Goal: Ask a question: Seek information or help from site administrators or community

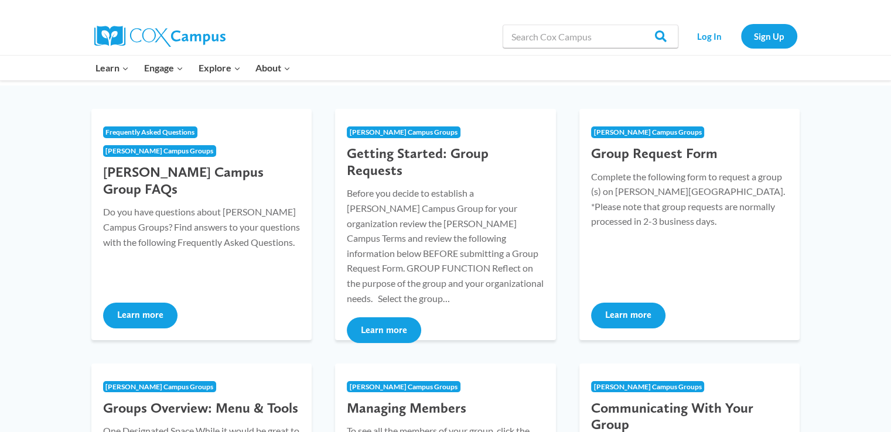
scroll to position [122, 0]
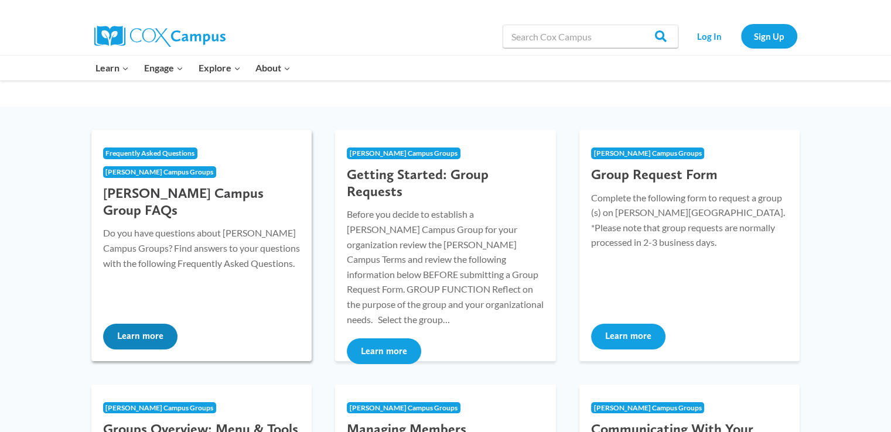
click at [130, 325] on button "Learn more" at bounding box center [140, 337] width 74 height 26
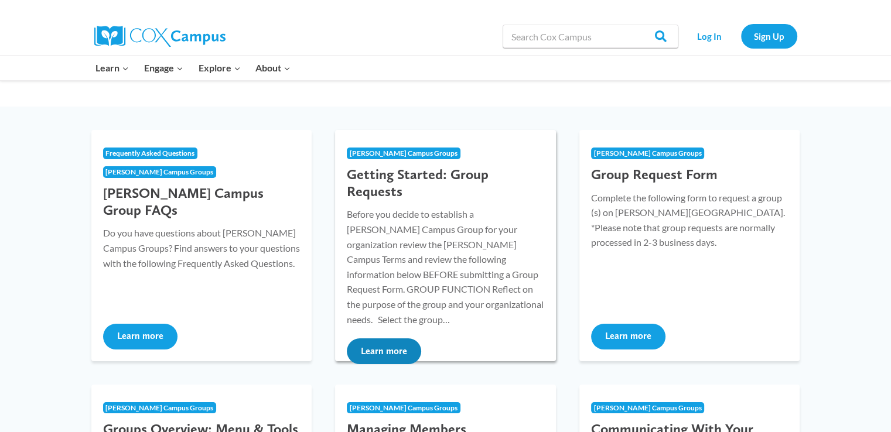
click at [391, 338] on button "Learn more" at bounding box center [384, 351] width 74 height 26
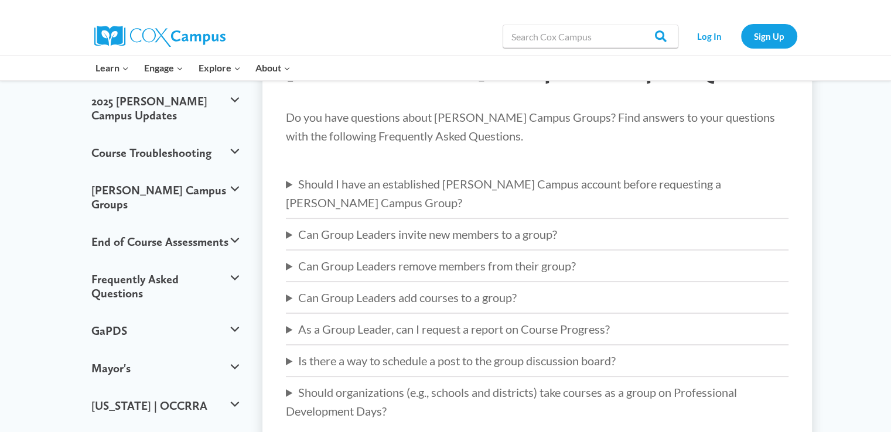
scroll to position [117, 0]
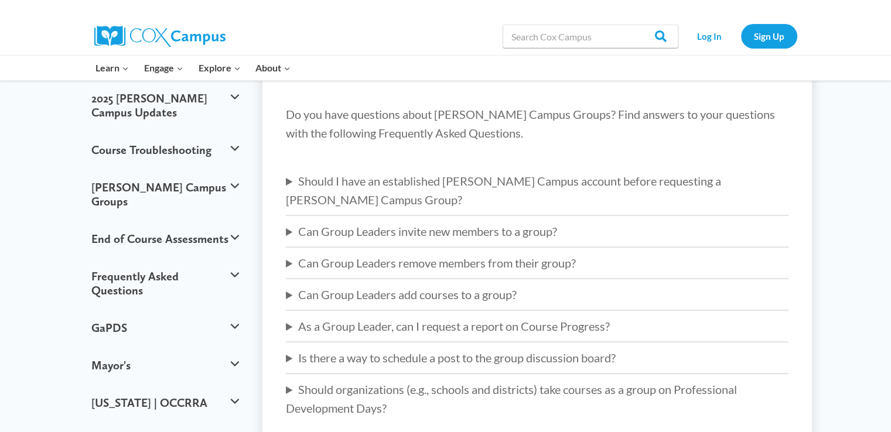
click at [651, 193] on div "Do you have questions about Cox Campus Groups? Find answers to your questions w…" at bounding box center [537, 261] width 502 height 313
click at [649, 190] on div "Do you have questions about Cox Campus Groups? Find answers to your questions w…" at bounding box center [537, 261] width 502 height 313
click at [646, 184] on summary "Should I have an established Cox Campus account before requesting a Cox Campus …" at bounding box center [537, 190] width 502 height 37
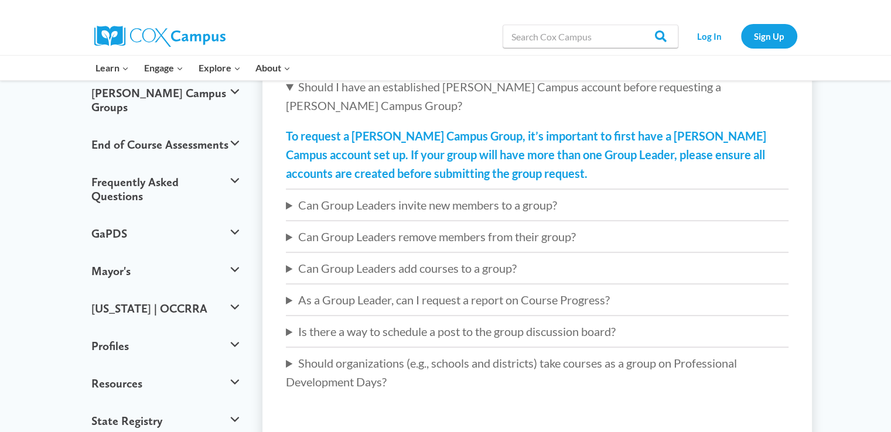
scroll to position [214, 0]
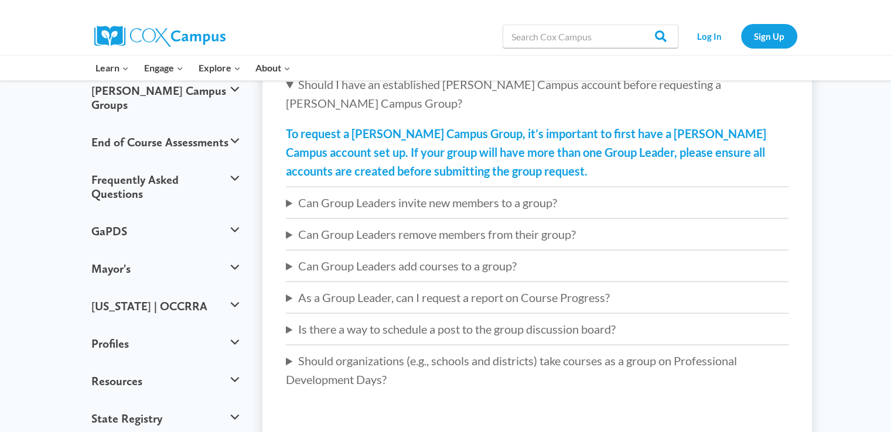
click at [490, 193] on summary "Can Group Leaders invite new members to a group?" at bounding box center [537, 202] width 502 height 19
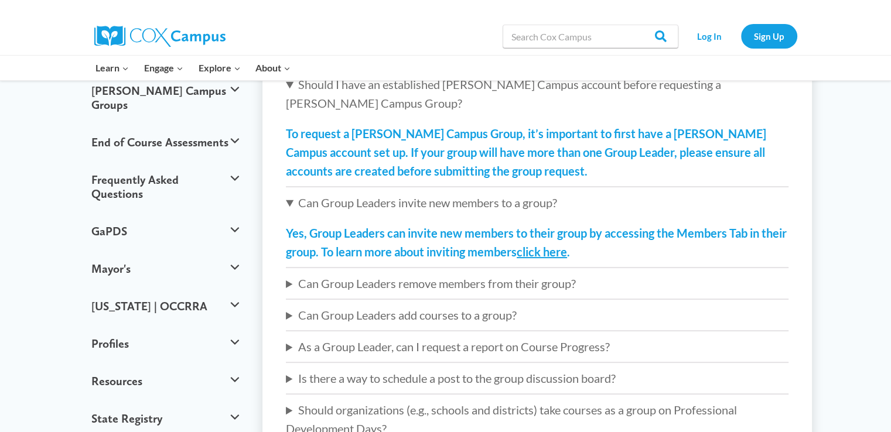
click at [483, 274] on summary "Can Group Leaders remove members from their group?" at bounding box center [537, 283] width 502 height 19
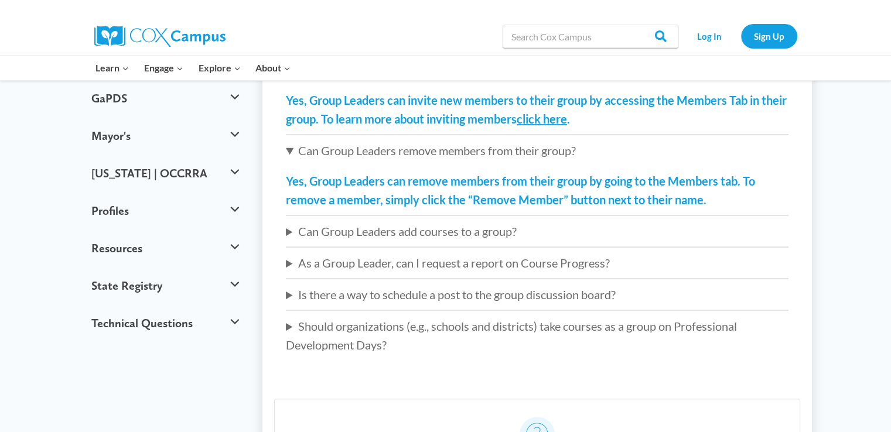
scroll to position [370, 0]
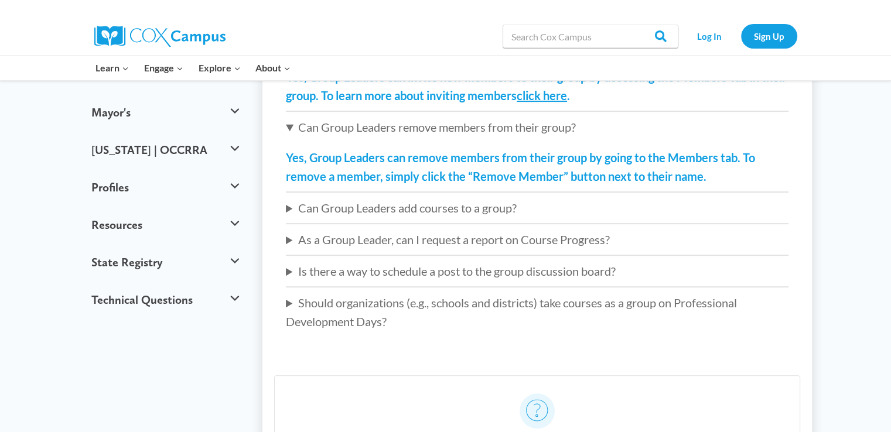
click at [437, 198] on summary "Can Group Leaders add courses to a group?" at bounding box center [537, 207] width 502 height 19
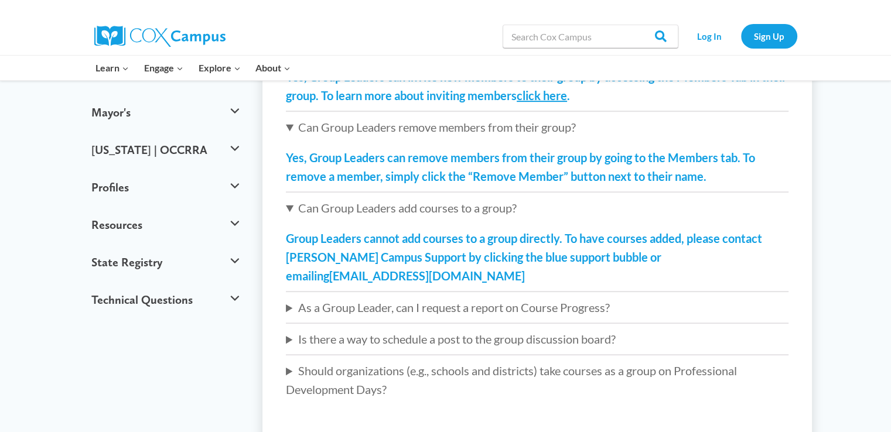
click at [429, 298] on summary "As a Group Leader, can I request a report on Course Progress?" at bounding box center [537, 307] width 502 height 19
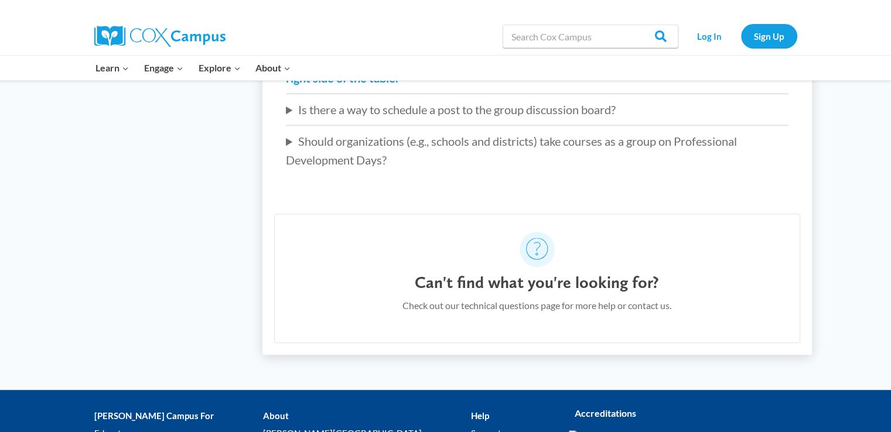
scroll to position [0, 0]
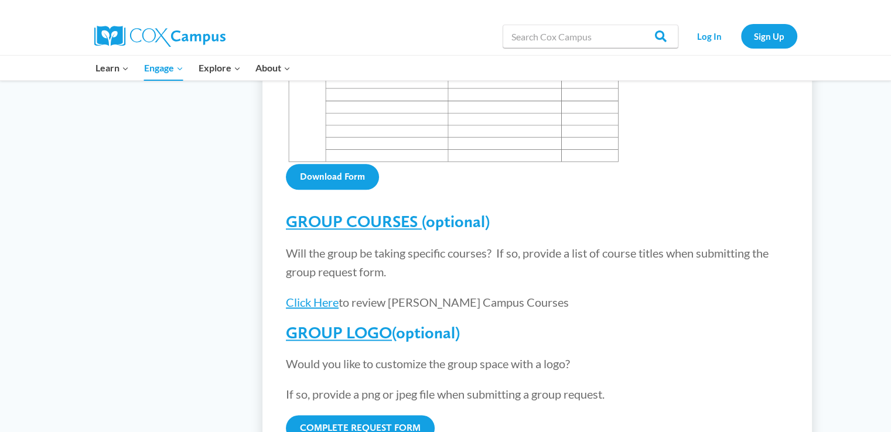
scroll to position [1422, 0]
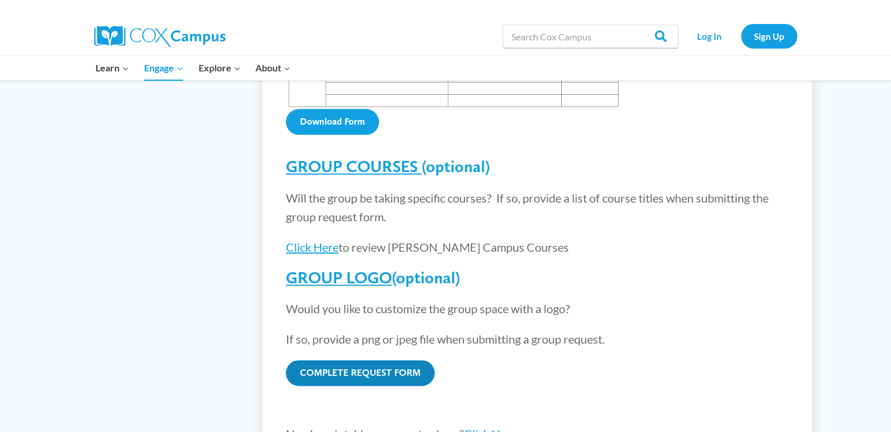
click at [344, 360] on link "COMPLETE REQUEST FORM" at bounding box center [360, 373] width 149 height 26
click at [358, 360] on link "COMPLETE REQUEST FORM" at bounding box center [360, 373] width 149 height 26
